Goal: Task Accomplishment & Management: Complete application form

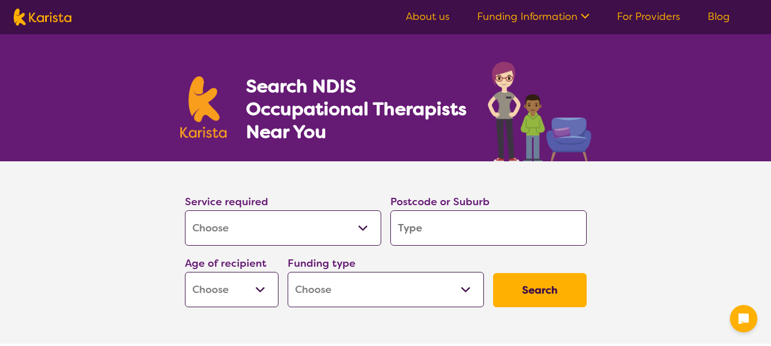
select select "[MEDICAL_DATA]"
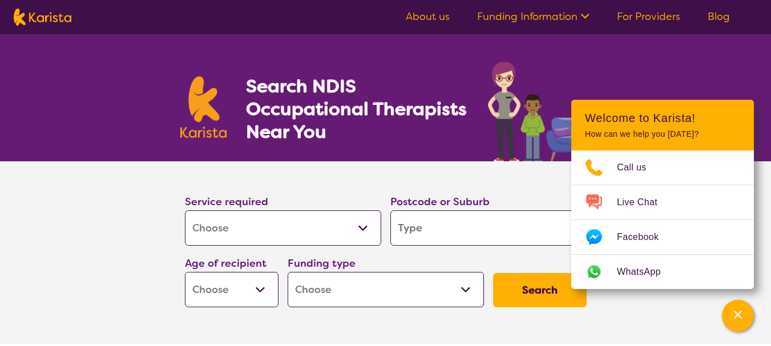
click at [398, 224] on input "search" at bounding box center [488, 228] width 196 height 35
type input "2"
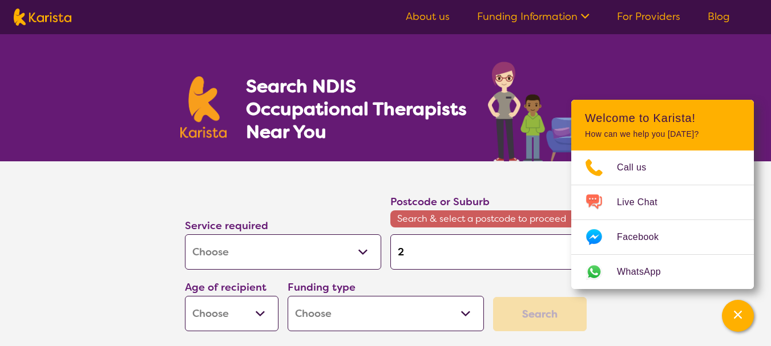
type input "24"
type input "242"
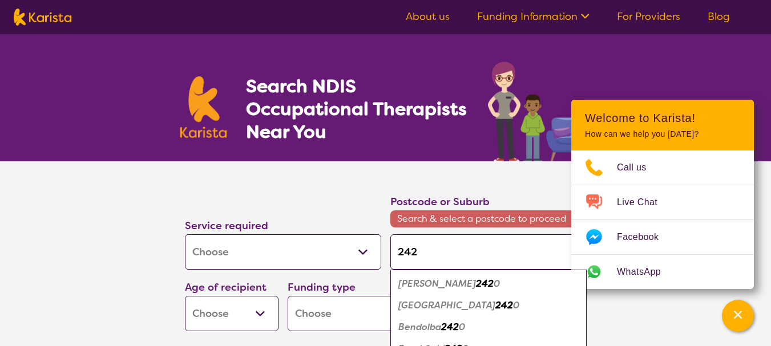
type input "2428"
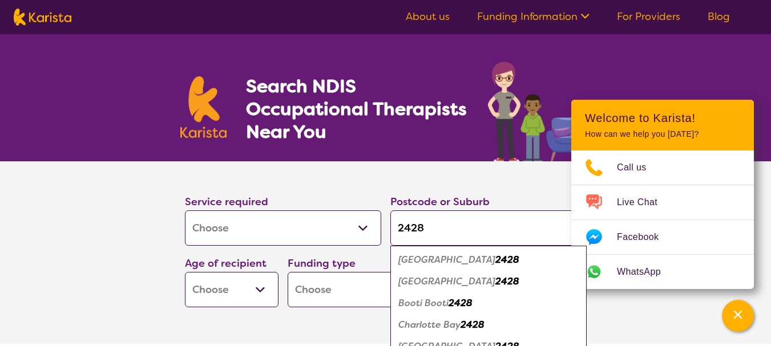
type input "2428"
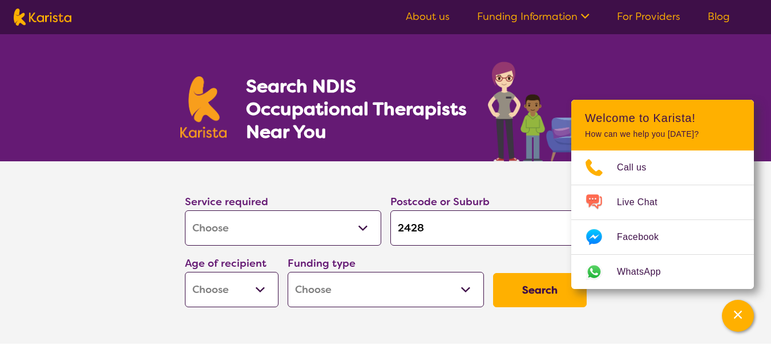
click at [260, 288] on select "Early Childhood - 0 to 9 Child - 10 to 11 Adolescent - 12 to 17 Adult - 18 to 6…" at bounding box center [232, 289] width 94 height 35
select select "AG"
click at [185, 272] on select "Early Childhood - 0 to 9 Child - 10 to 11 Adolescent - 12 to 17 Adult - 18 to 6…" at bounding box center [232, 289] width 94 height 35
select select "AG"
click at [467, 291] on select "Home Care Package (HCP) National Disability Insurance Scheme (NDIS) I don't know" at bounding box center [386, 289] width 196 height 35
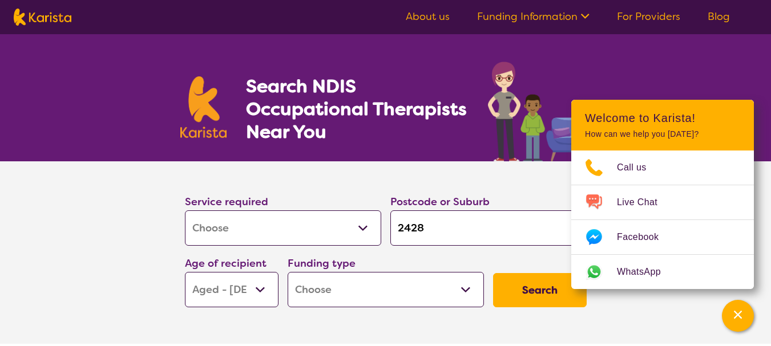
select select "HCP"
click at [288, 272] on select "Home Care Package (HCP) National Disability Insurance Scheme (NDIS) I don't know" at bounding box center [386, 289] width 196 height 35
select select "HCP"
click at [536, 289] on button "Search" at bounding box center [540, 290] width 94 height 34
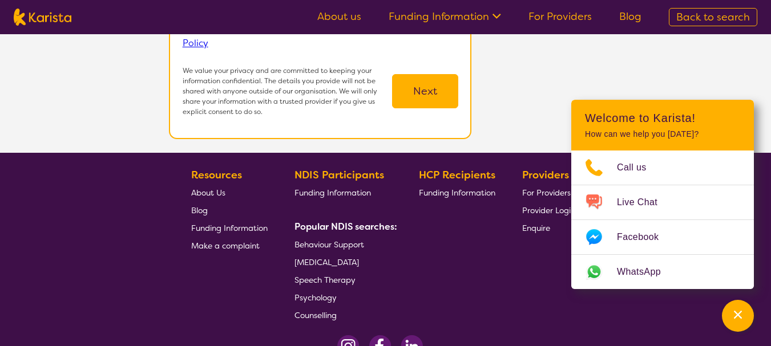
scroll to position [401, 0]
